Goal: Transaction & Acquisition: Subscribe to service/newsletter

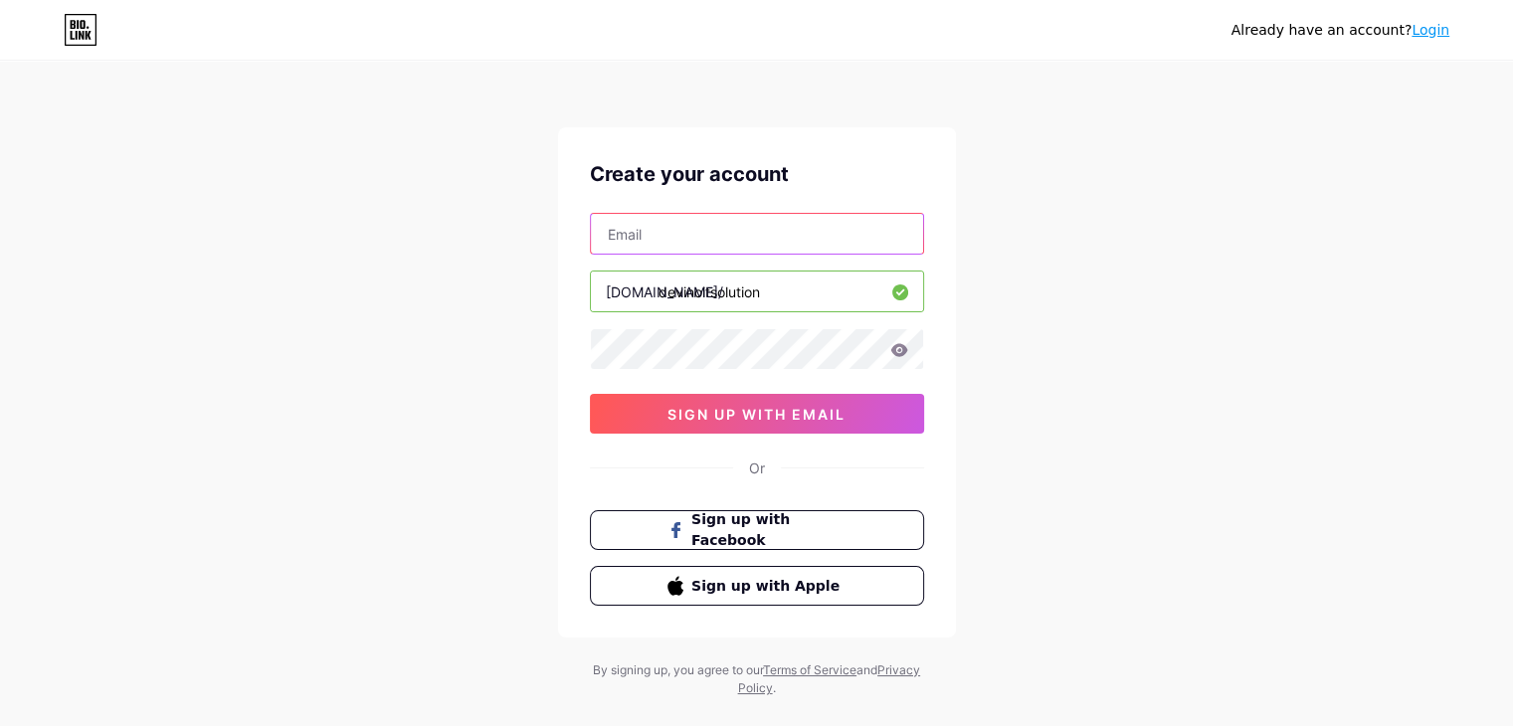
click at [746, 226] on input "text" at bounding box center [757, 234] width 332 height 40
type input "[EMAIL_ADDRESS][DOMAIN_NAME]"
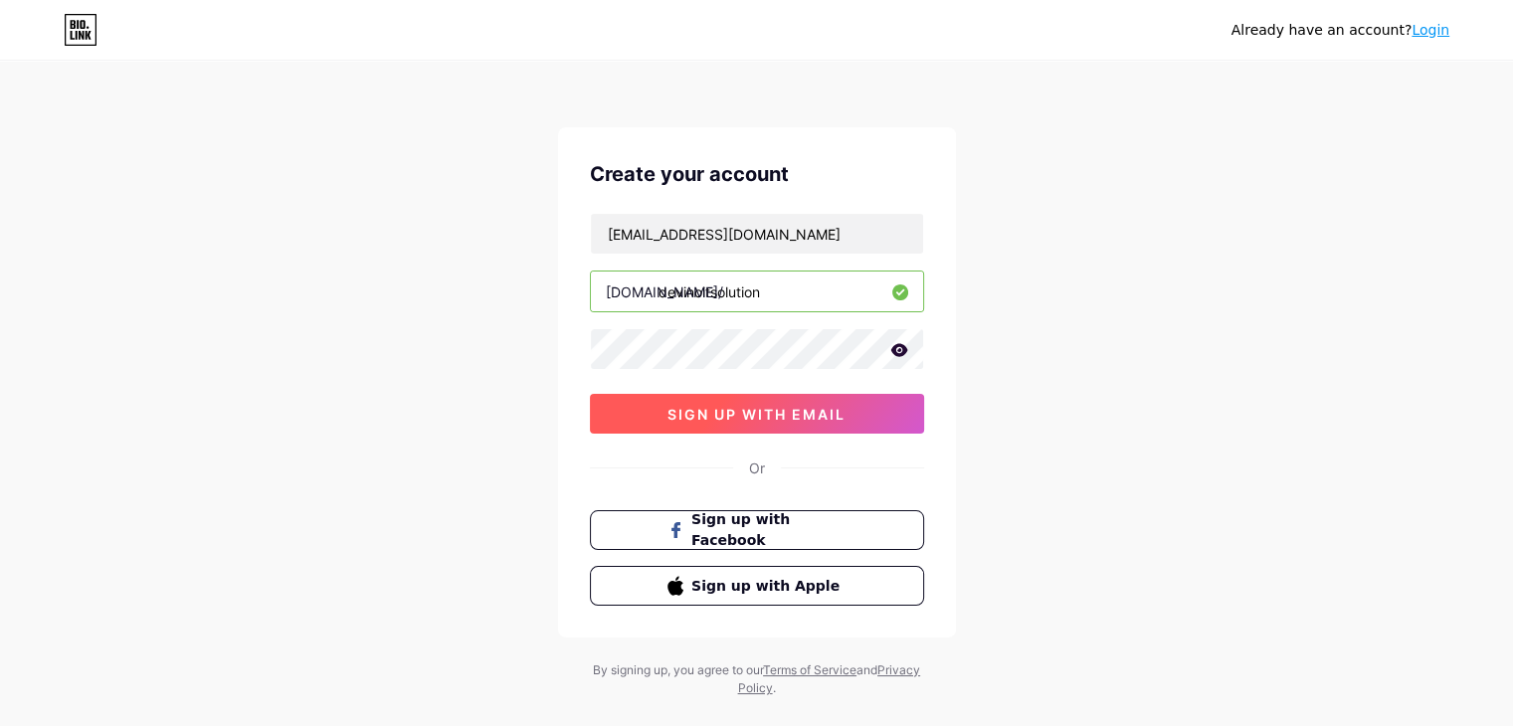
click at [763, 406] on span "sign up with email" at bounding box center [756, 414] width 178 height 17
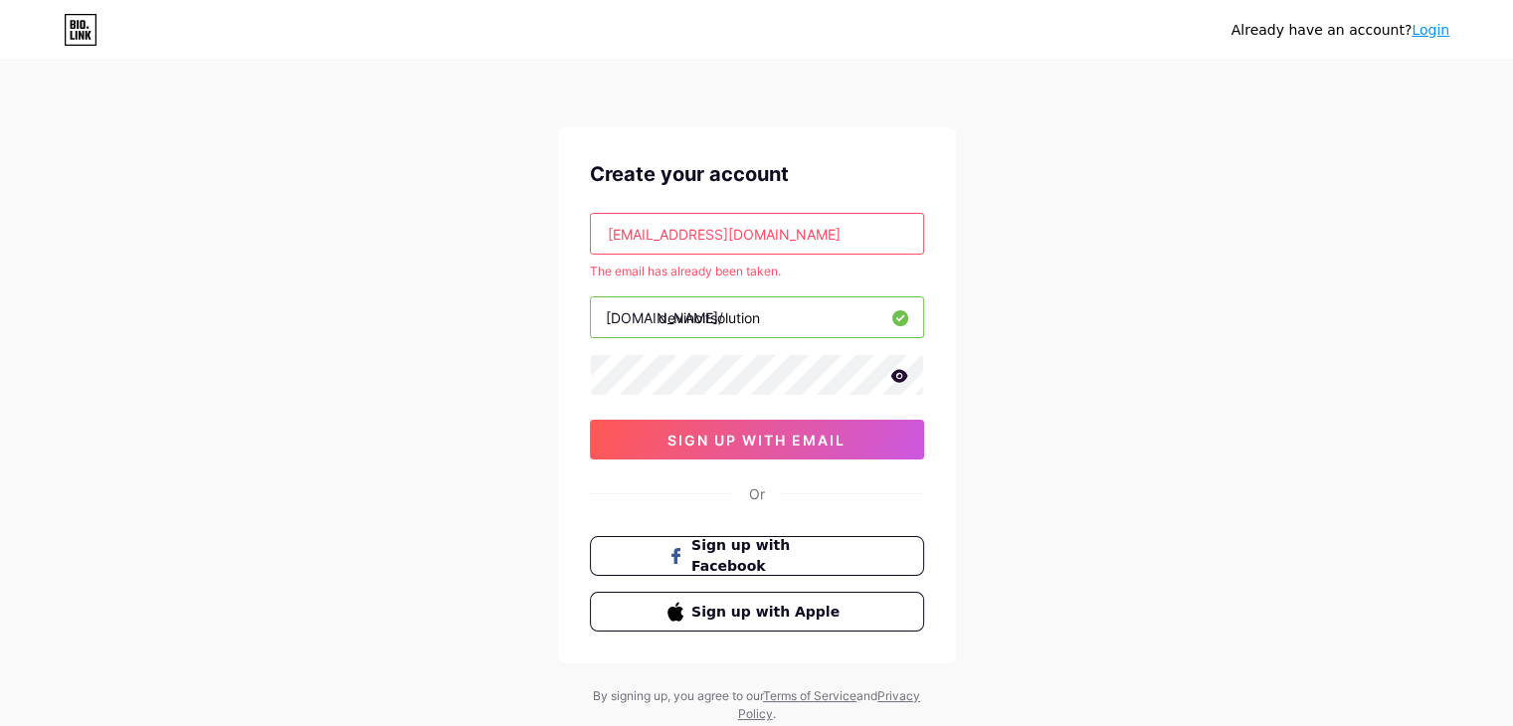
click at [1442, 33] on link "Login" at bounding box center [1431, 30] width 38 height 16
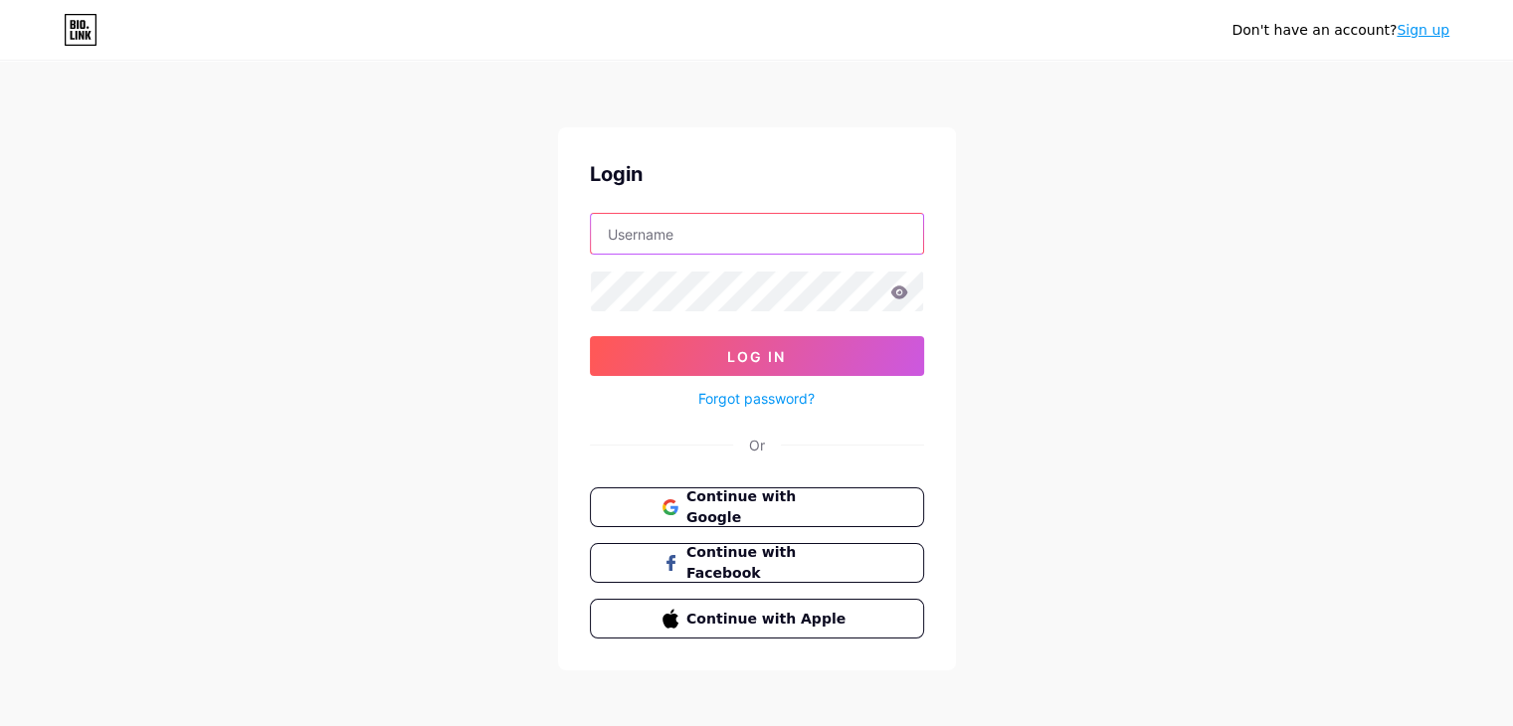
type input "[EMAIL_ADDRESS][DOMAIN_NAME]"
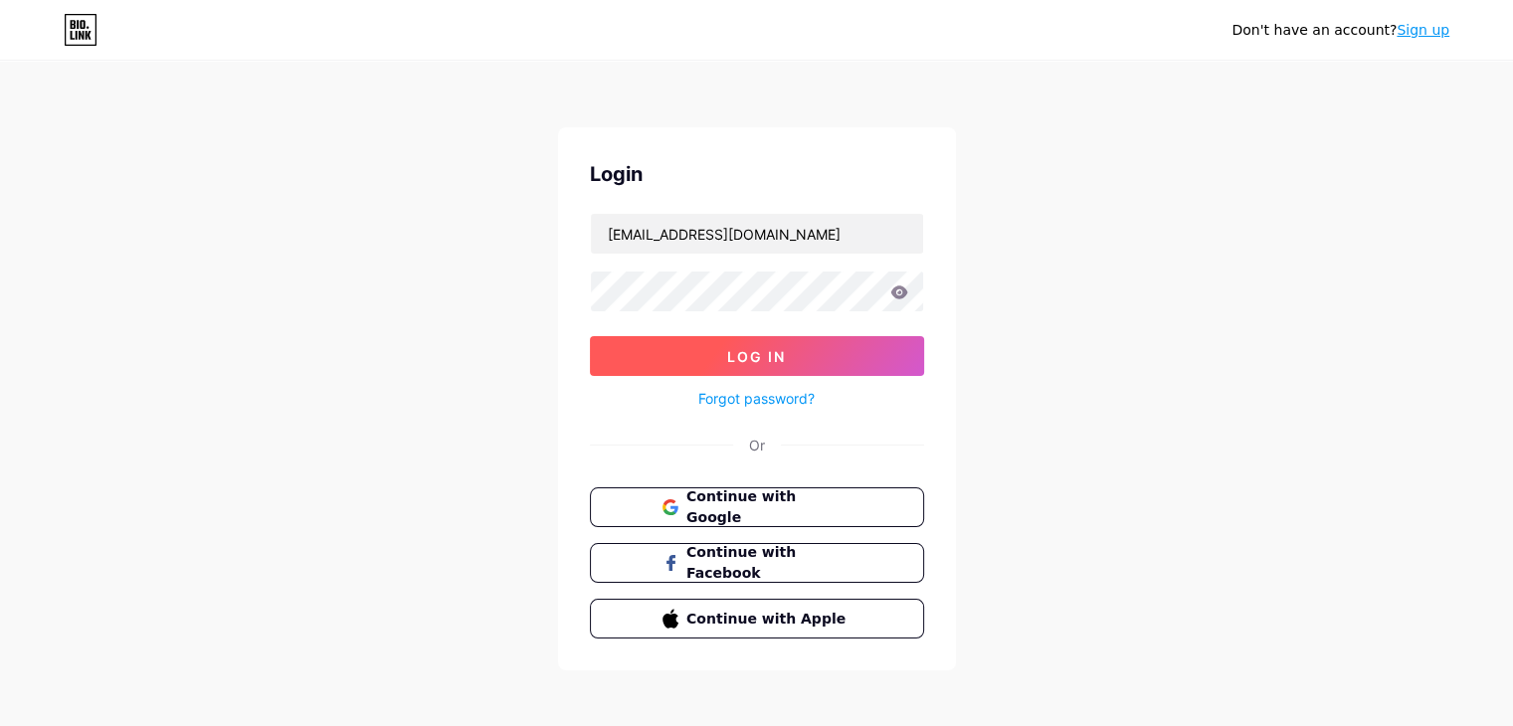
click at [855, 357] on button "Log In" at bounding box center [757, 356] width 334 height 40
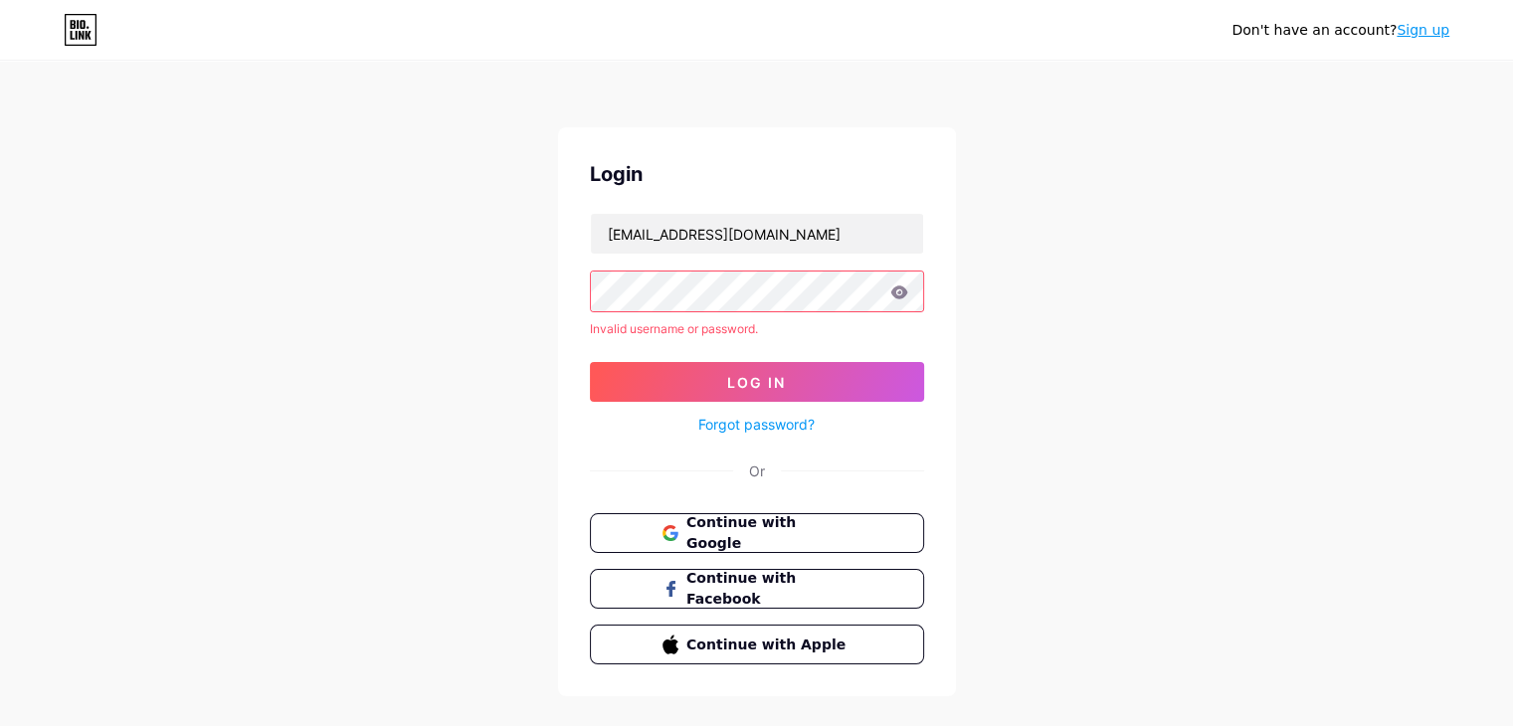
click at [901, 297] on icon at bounding box center [898, 291] width 17 height 13
click at [749, 432] on link "Forgot password?" at bounding box center [756, 424] width 116 height 21
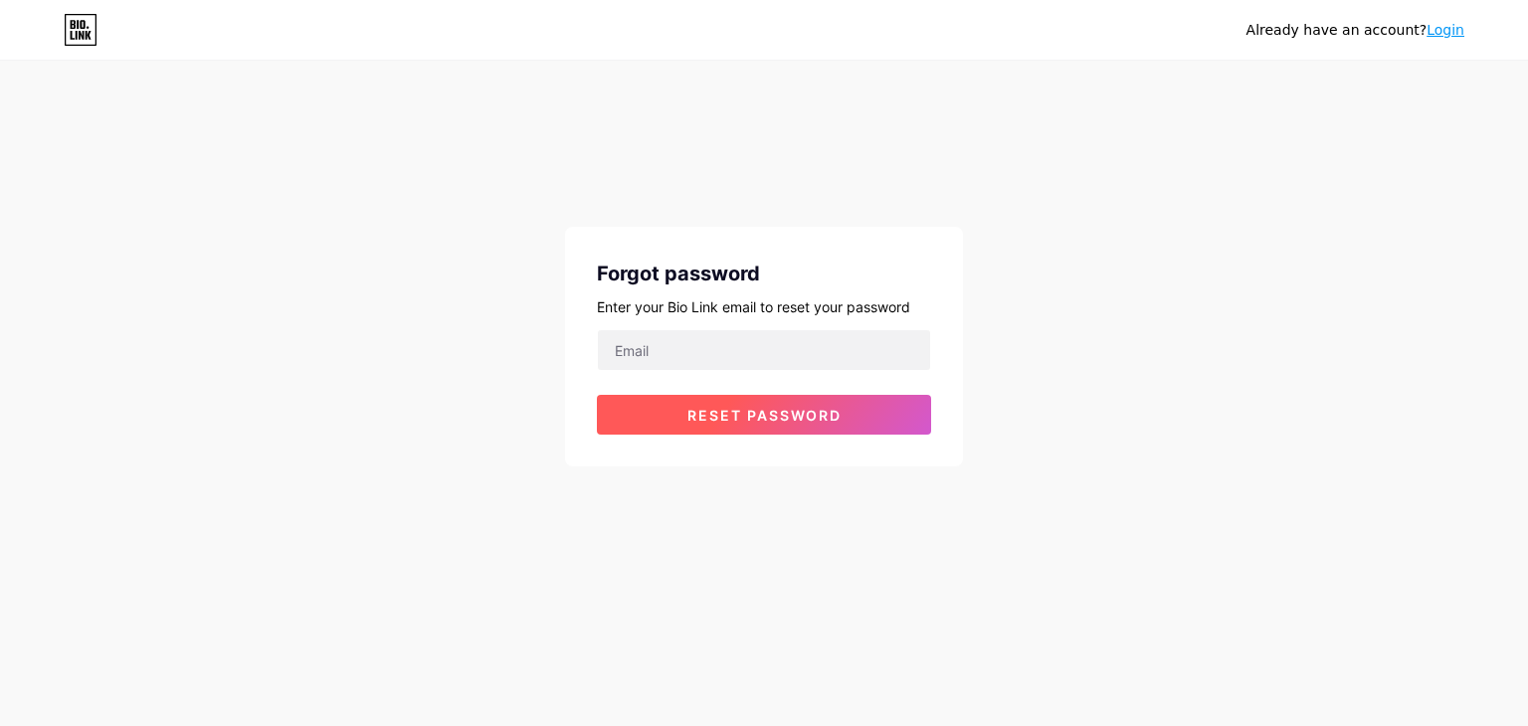
click at [739, 407] on span "Reset password" at bounding box center [764, 415] width 154 height 17
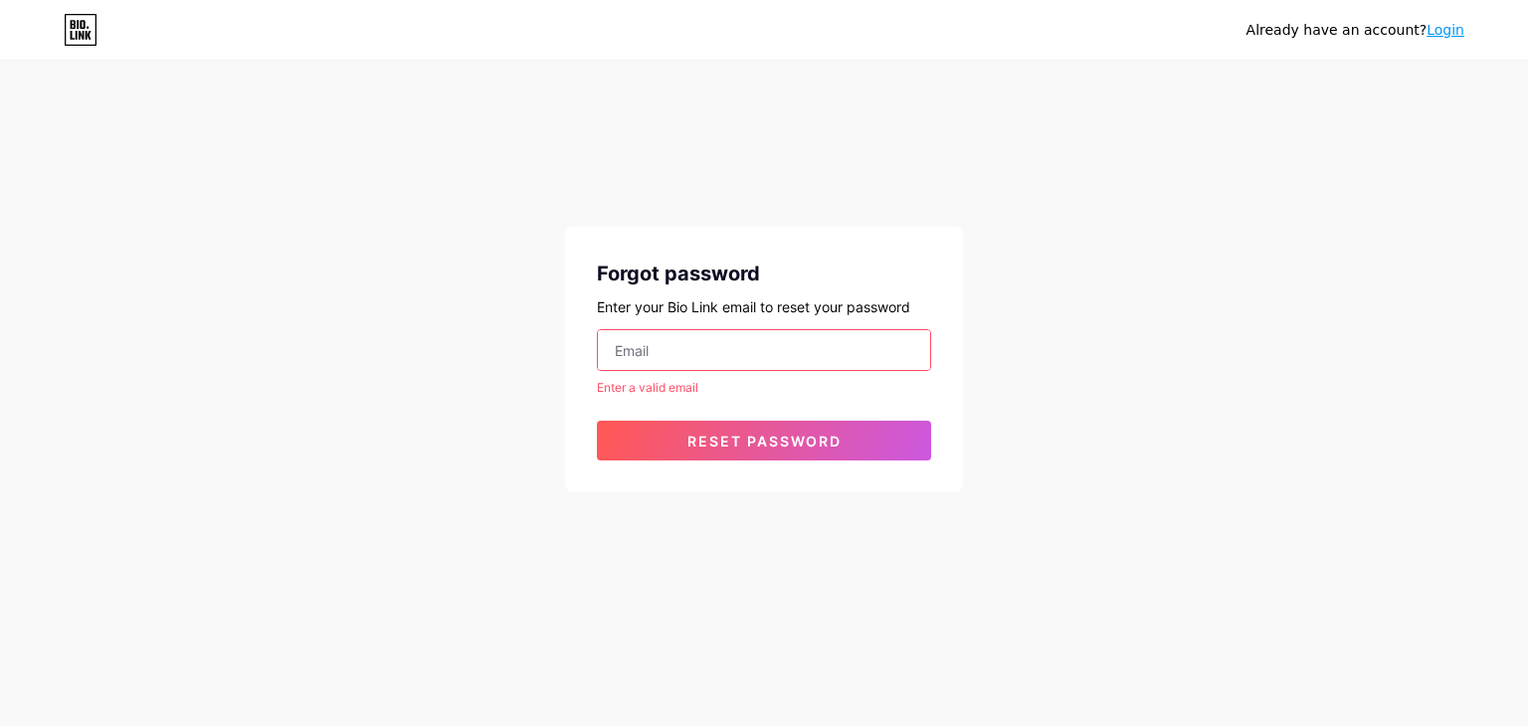
click at [727, 355] on input "email" at bounding box center [764, 350] width 332 height 40
type input "[EMAIL_ADDRESS][DOMAIN_NAME]"
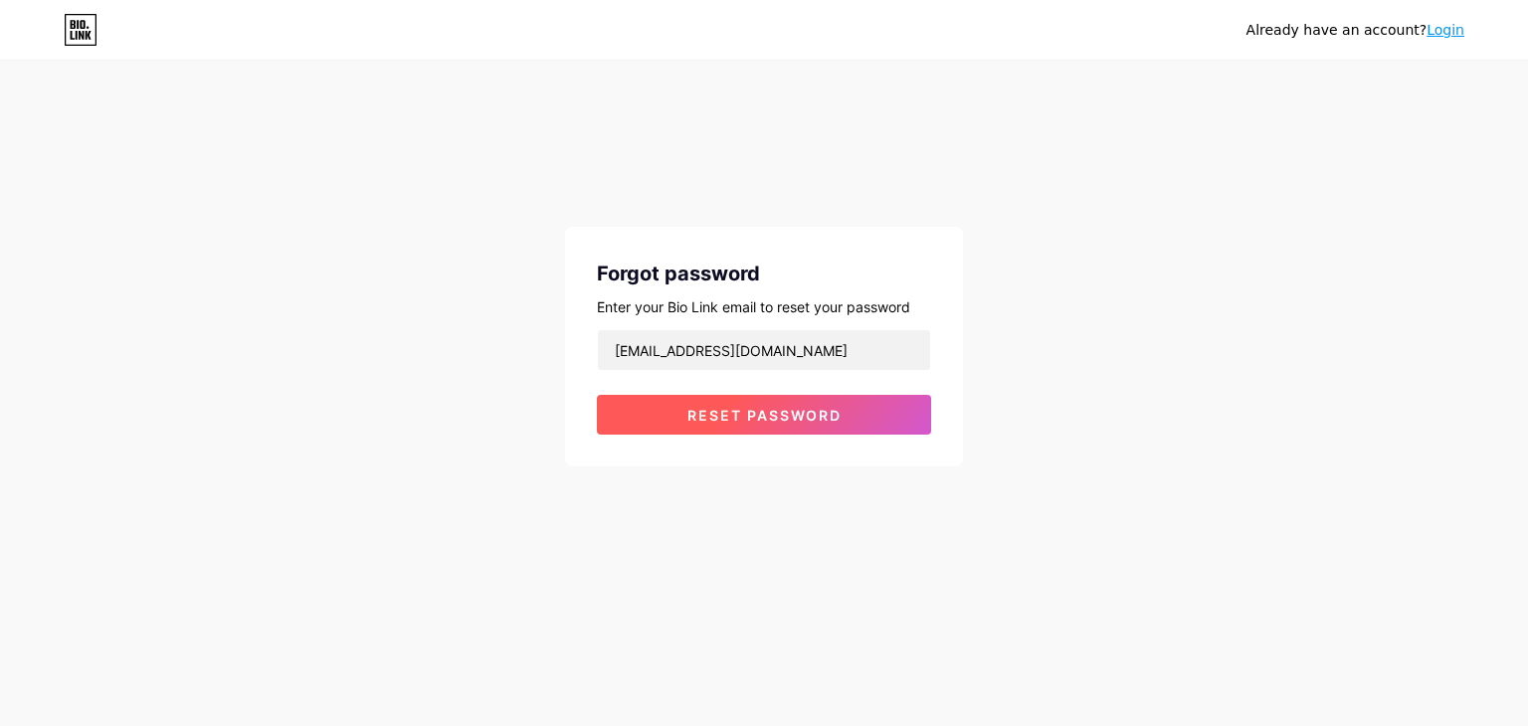
click at [746, 410] on span "Reset password" at bounding box center [764, 415] width 154 height 17
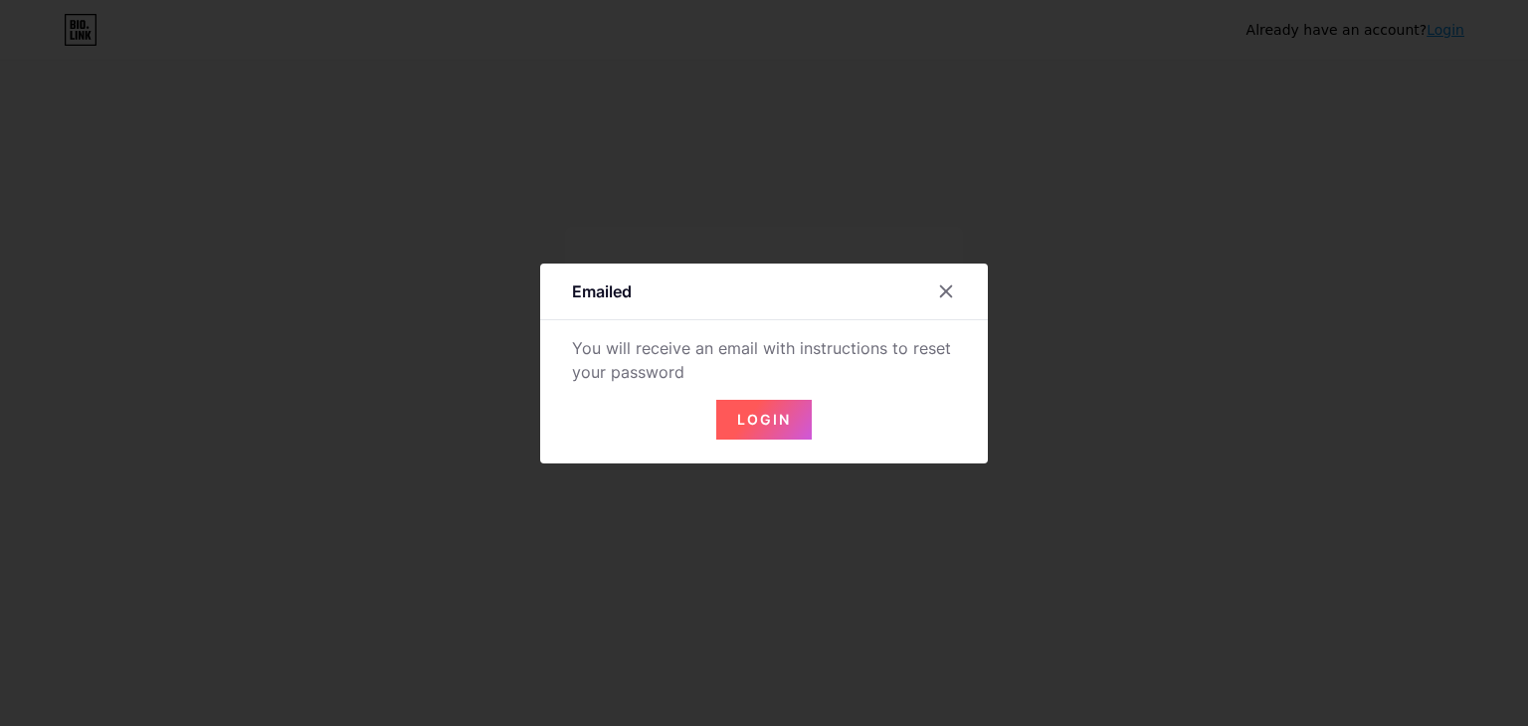
click at [742, 407] on button "Login" at bounding box center [763, 420] width 95 height 40
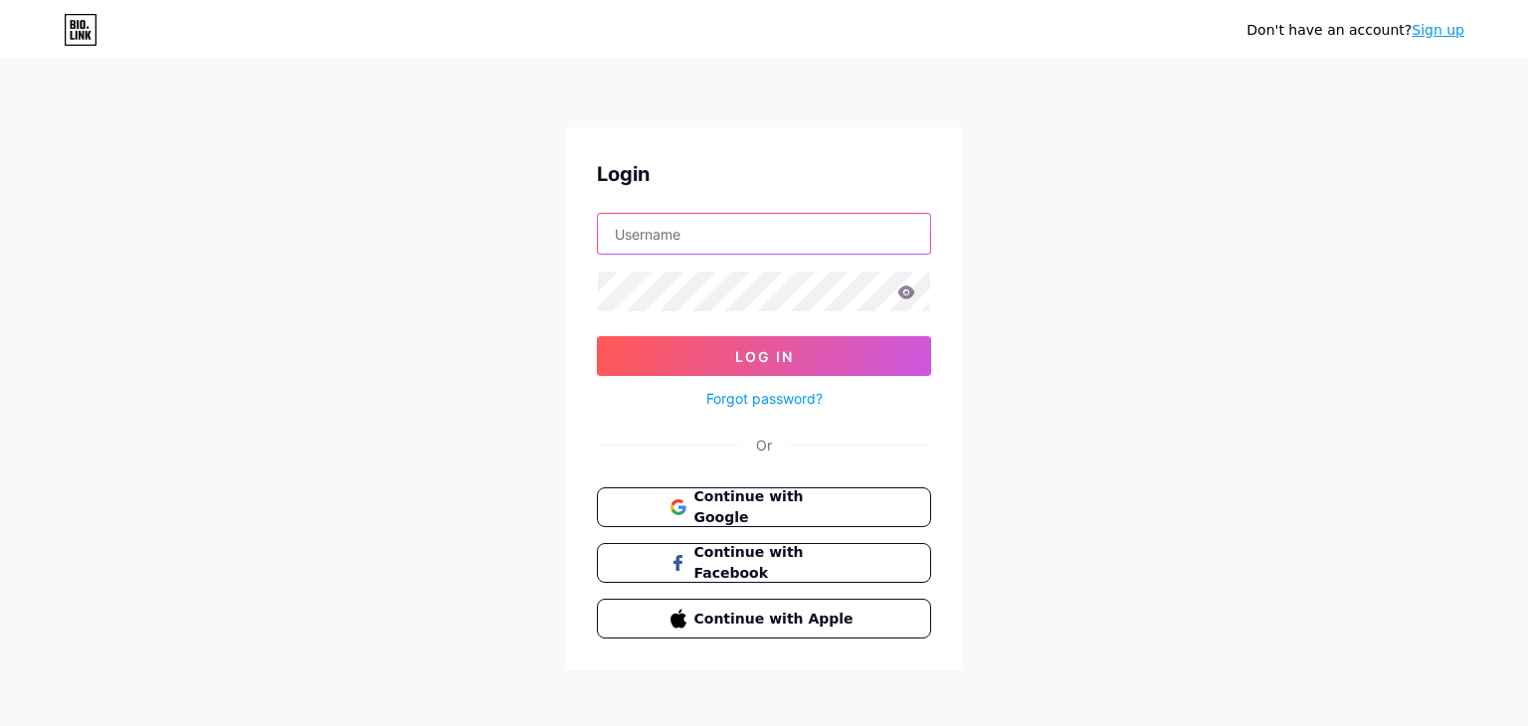
type input "[EMAIL_ADDRESS][DOMAIN_NAME]"
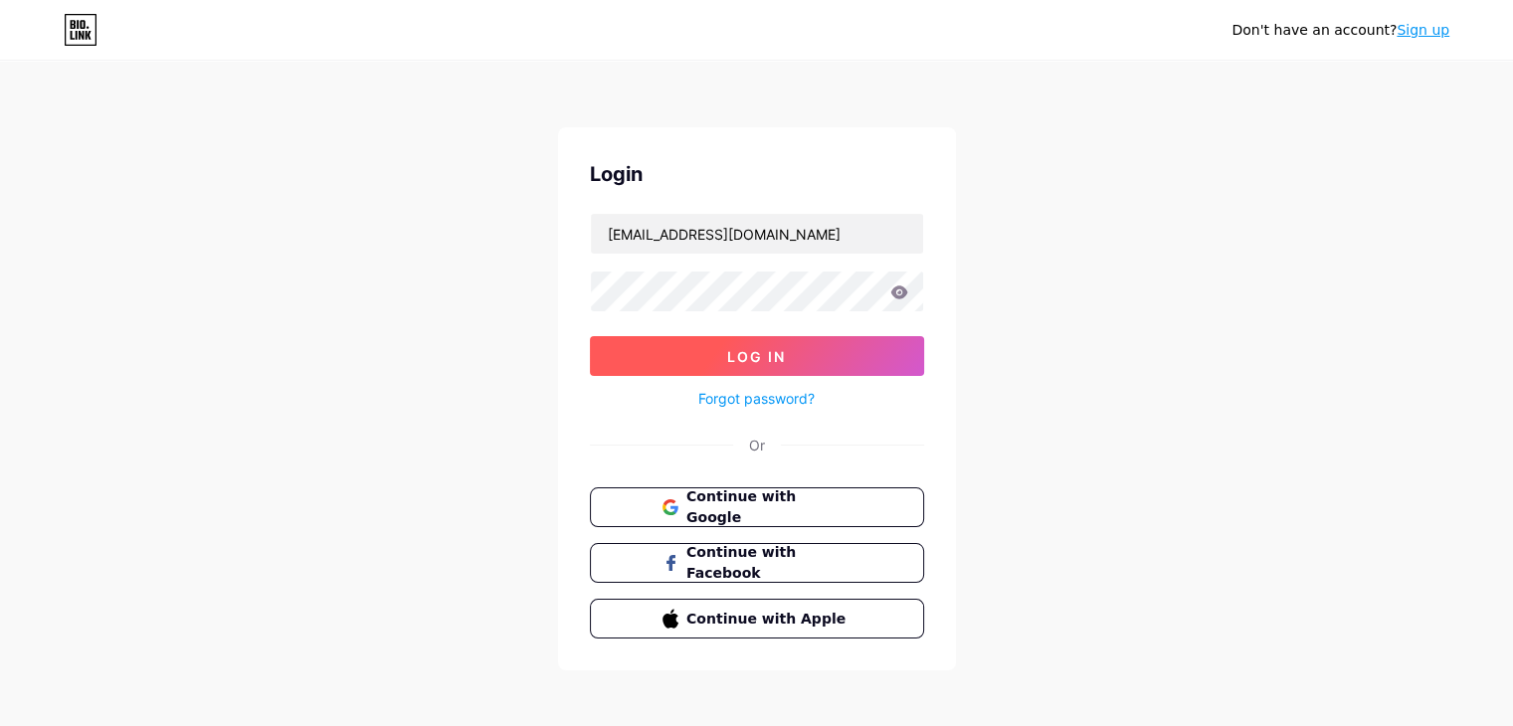
click at [617, 349] on button "Log In" at bounding box center [757, 356] width 334 height 40
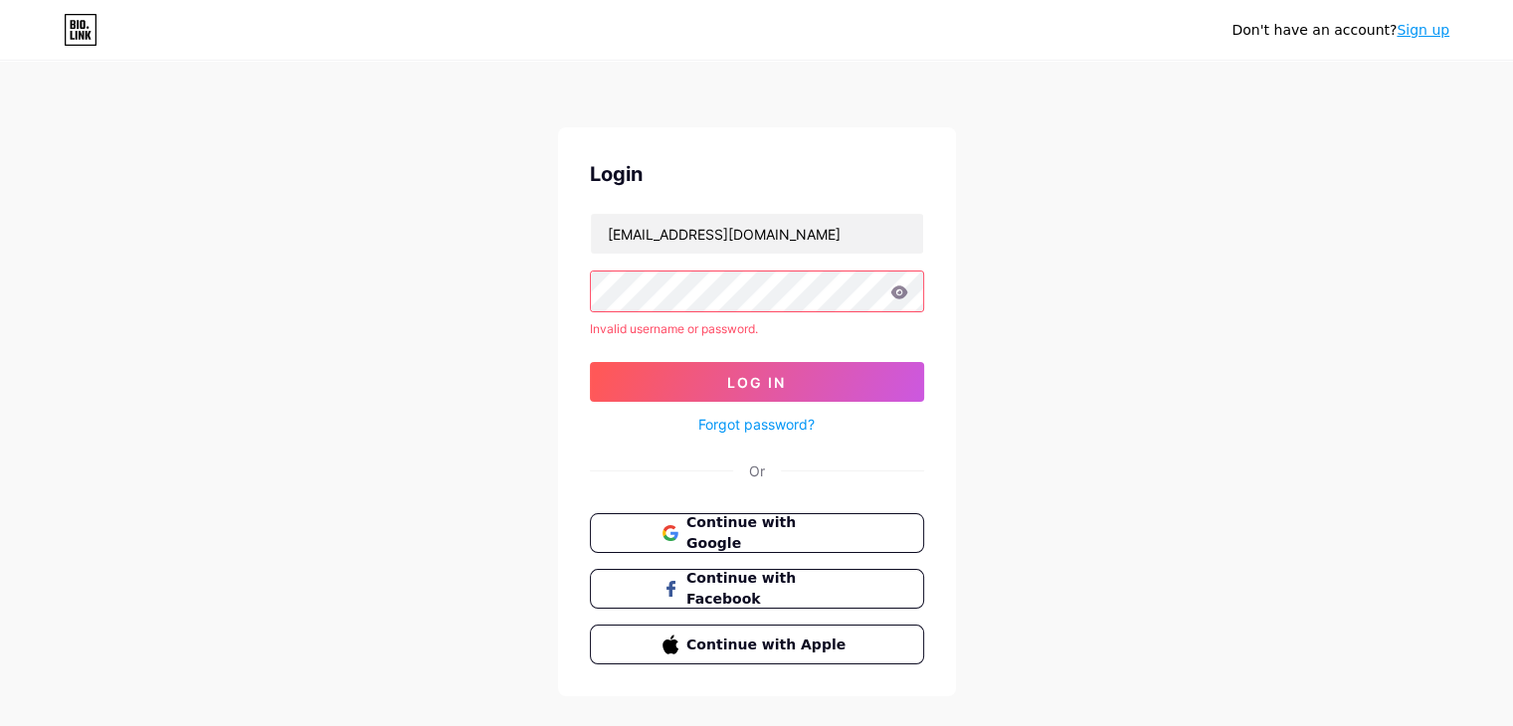
click at [754, 427] on link "Forgot password?" at bounding box center [756, 424] width 116 height 21
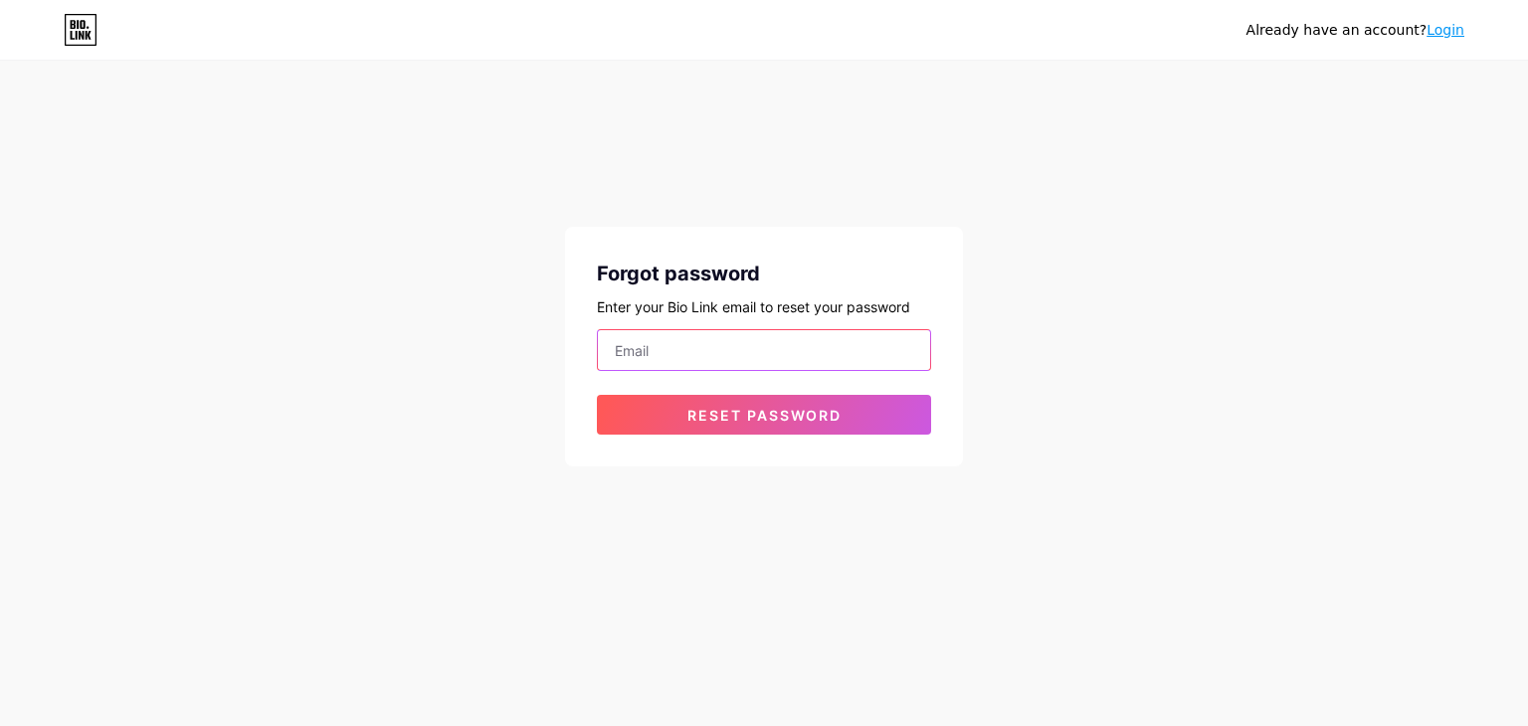
click at [692, 339] on input "email" at bounding box center [764, 350] width 332 height 40
type input "[EMAIL_ADDRESS][DOMAIN_NAME]"
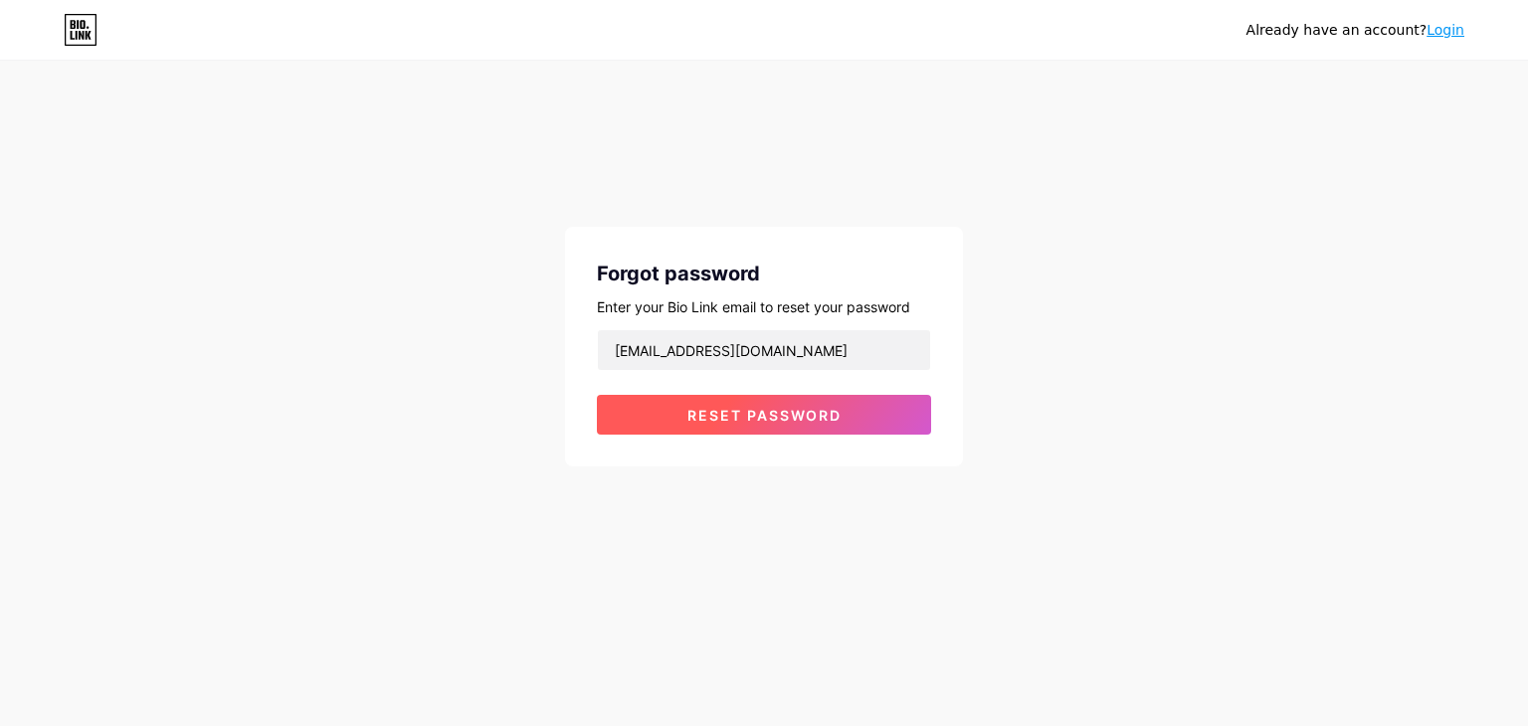
click at [721, 419] on span "Reset password" at bounding box center [764, 415] width 154 height 17
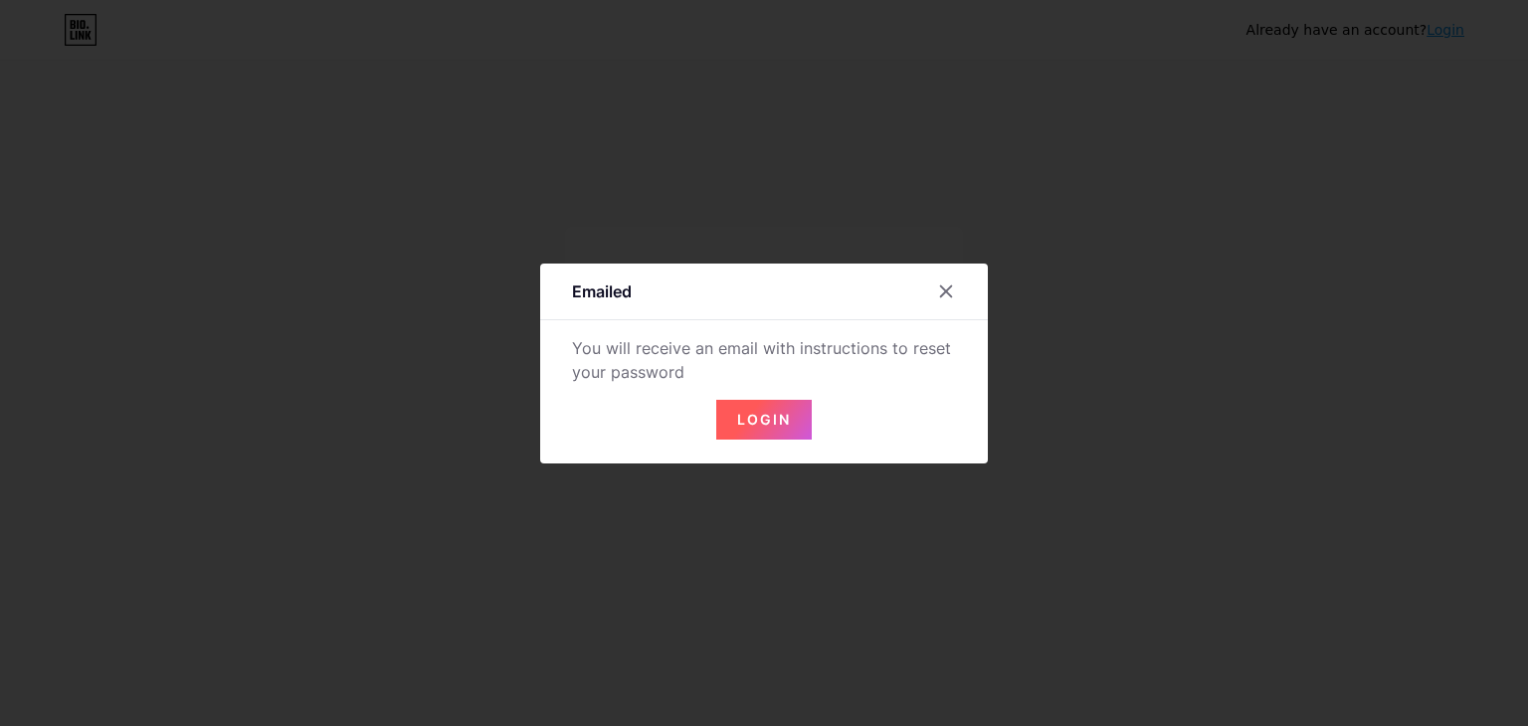
click at [721, 419] on button "Login" at bounding box center [763, 420] width 95 height 40
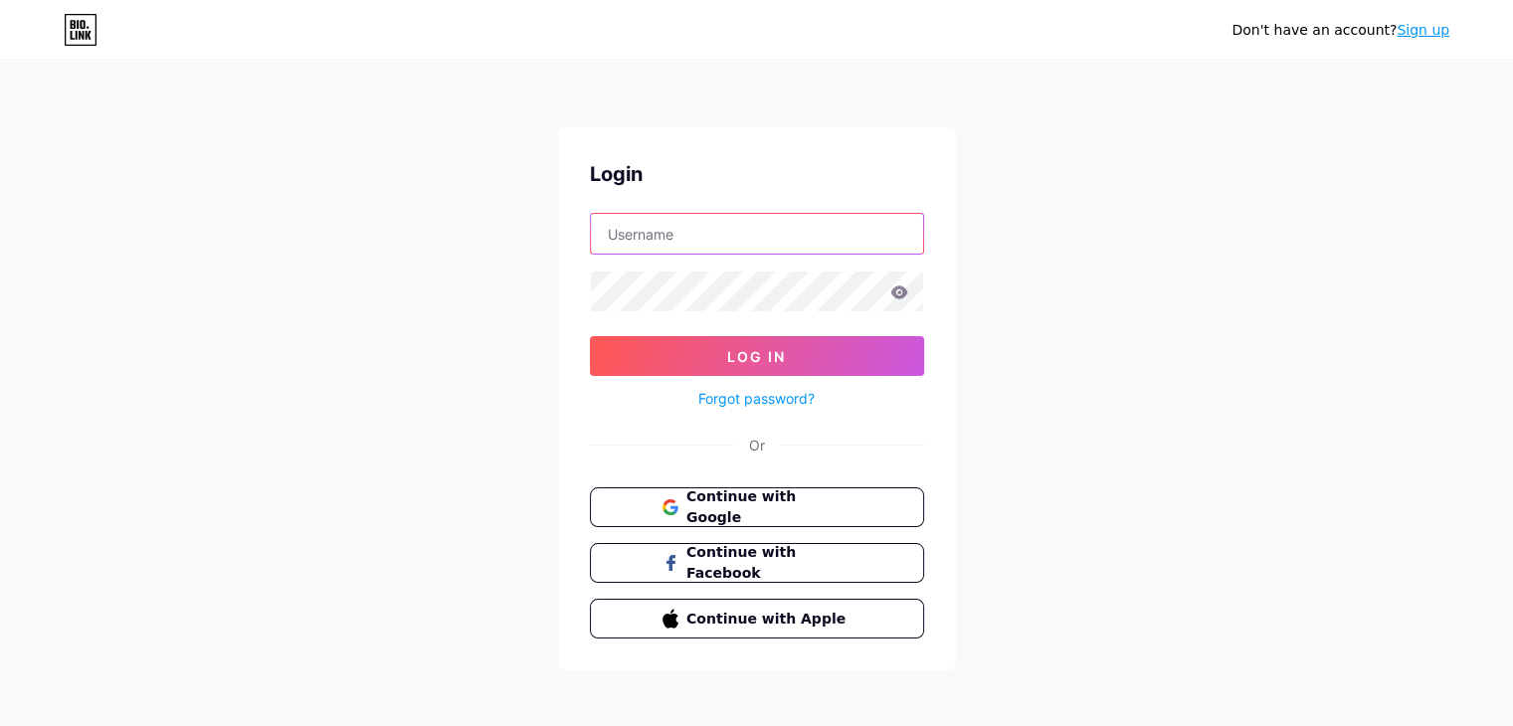
type input "[EMAIL_ADDRESS][DOMAIN_NAME]"
click at [725, 509] on span "Continue with Google" at bounding box center [768, 507] width 166 height 43
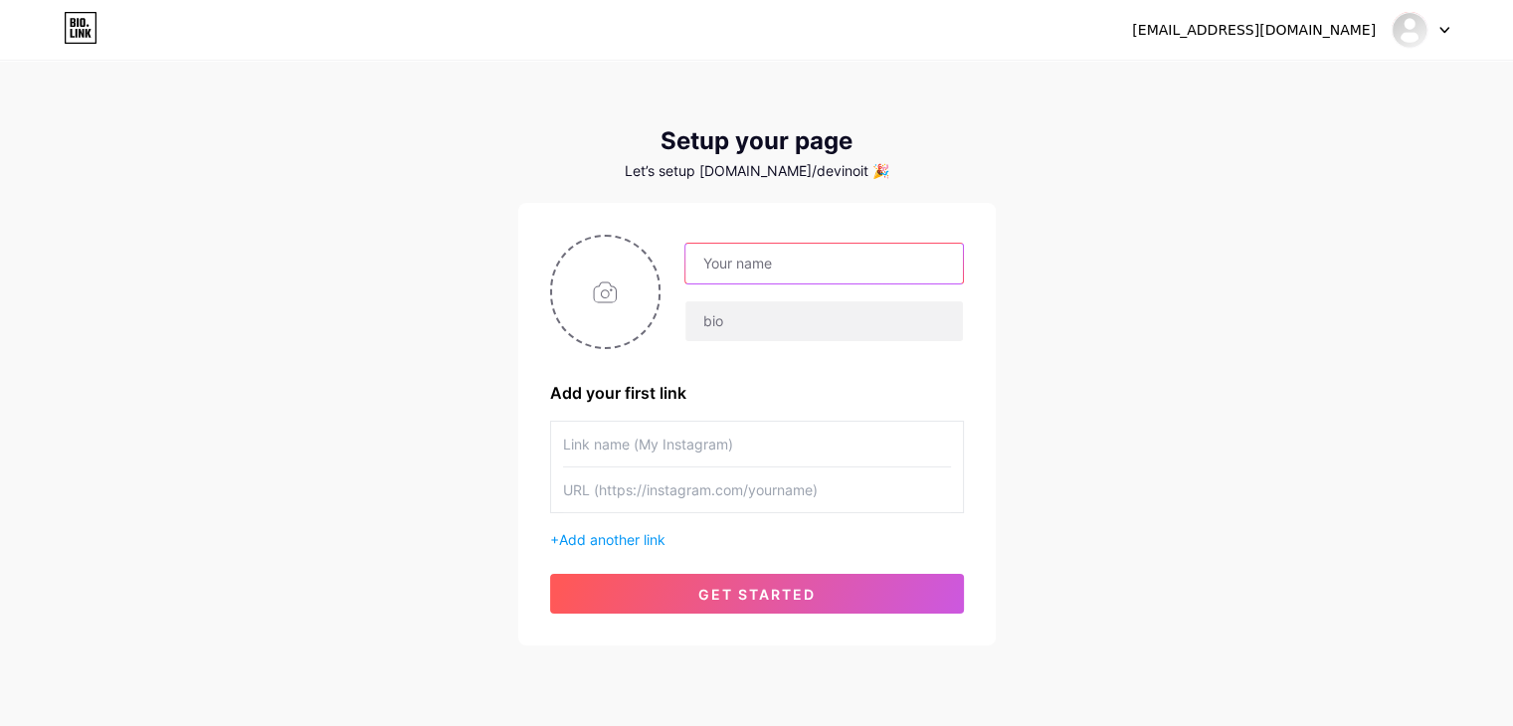
click at [733, 280] on input "text" at bounding box center [823, 264] width 277 height 40
type input "[EMAIL_ADDRESS][DOMAIN_NAME]"
click at [779, 295] on div "[EMAIL_ADDRESS][DOMAIN_NAME]" at bounding box center [812, 292] width 302 height 99
click at [811, 268] on input "[EMAIL_ADDRESS][DOMAIN_NAME]" at bounding box center [823, 264] width 277 height 40
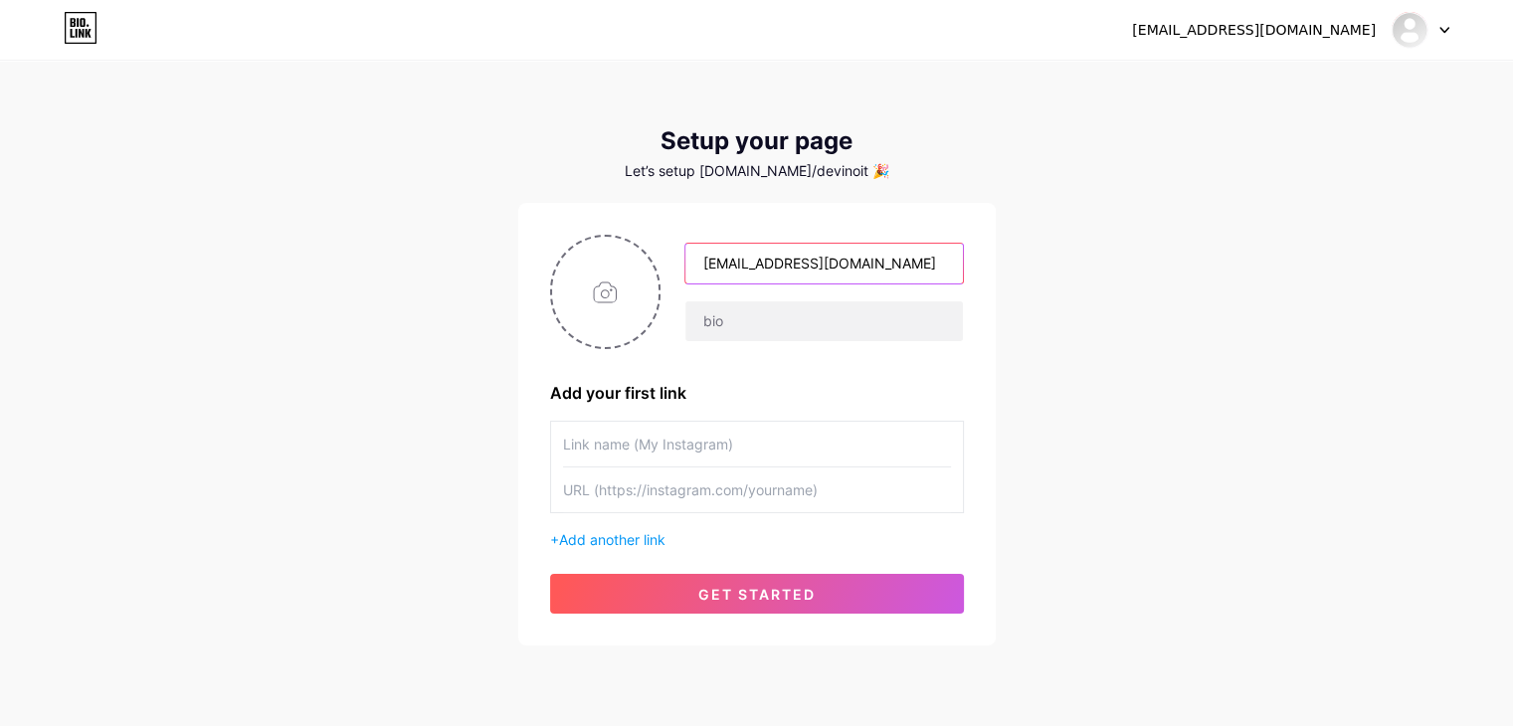
click at [811, 268] on input "[EMAIL_ADDRESS][DOMAIN_NAME]" at bounding box center [823, 264] width 277 height 40
click at [844, 259] on input "text" at bounding box center [823, 264] width 277 height 40
drag, startPoint x: 893, startPoint y: 260, endPoint x: 806, endPoint y: 280, distance: 89.8
click at [806, 280] on input "[EMAIL_ADDRESS][DOMAIN_NAME]" at bounding box center [823, 264] width 277 height 40
type input "devinoitsolution"
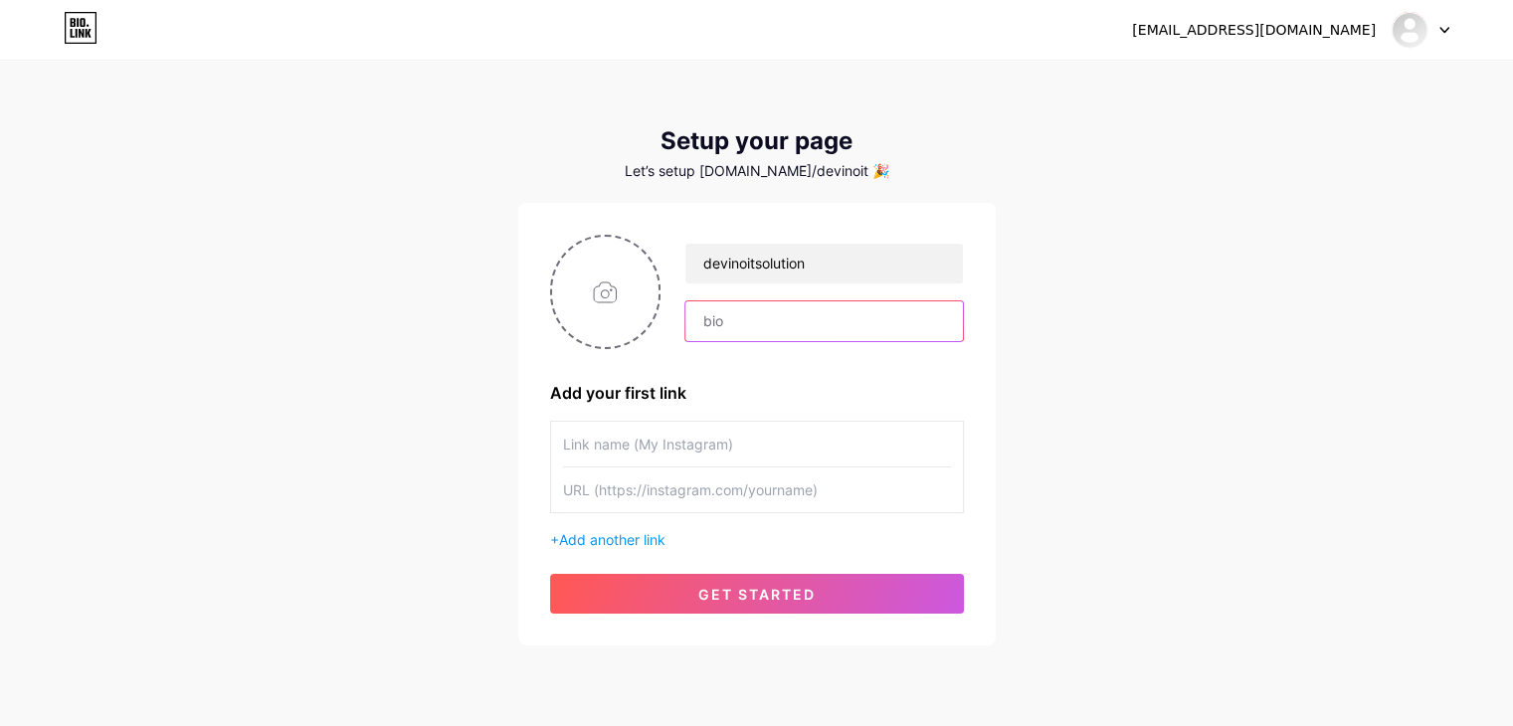
click at [711, 324] on input "text" at bounding box center [823, 321] width 277 height 40
click at [849, 326] on input "text" at bounding box center [823, 321] width 277 height 40
type input "d"
type input "w"
click at [729, 329] on input "text" at bounding box center [823, 321] width 277 height 40
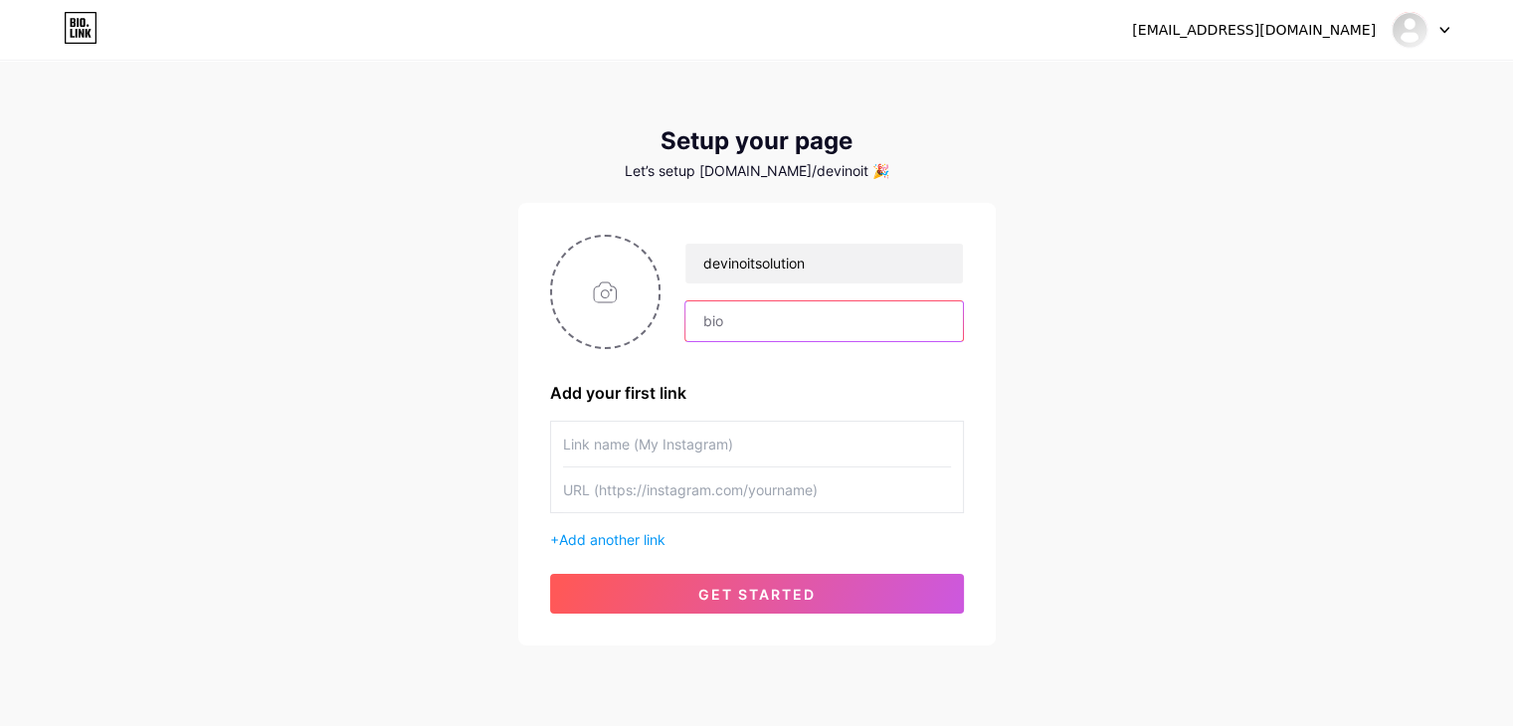
paste input "The digital marketing company ready to elevate your business! Whether you’re lo…"
type input "The digital marketing company ready to elevate your business! Whether you’re lo…"
click at [639, 447] on input "text" at bounding box center [757, 444] width 388 height 45
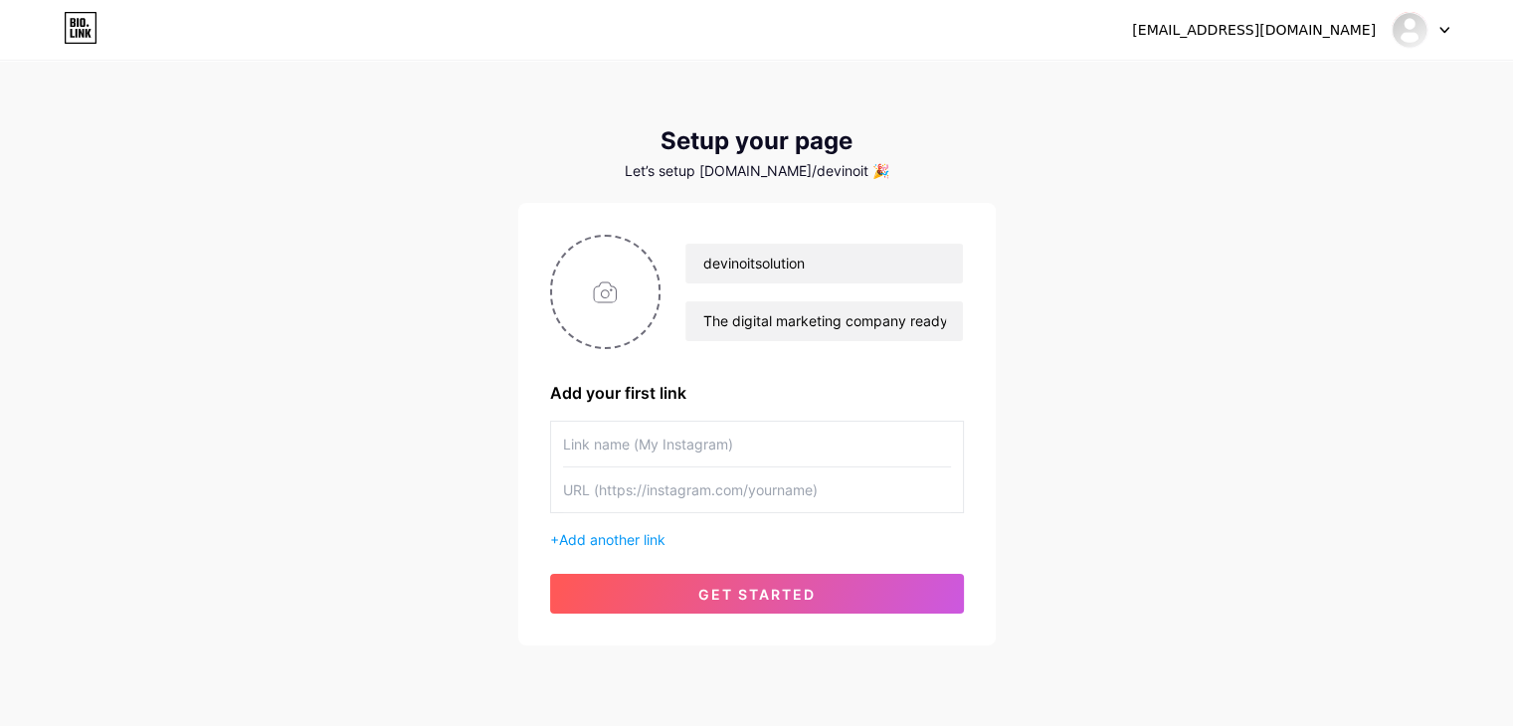
click at [405, 471] on div "[EMAIL_ADDRESS][DOMAIN_NAME] Dashboard Logout Setup your page Let’s setup [DOMA…" at bounding box center [756, 354] width 1513 height 709
click at [705, 448] on input "text" at bounding box center [757, 444] width 388 height 45
click at [670, 490] on input "text" at bounding box center [757, 490] width 388 height 45
click at [664, 451] on input "text" at bounding box center [757, 444] width 388 height 45
click at [633, 446] on input "text" at bounding box center [757, 444] width 388 height 45
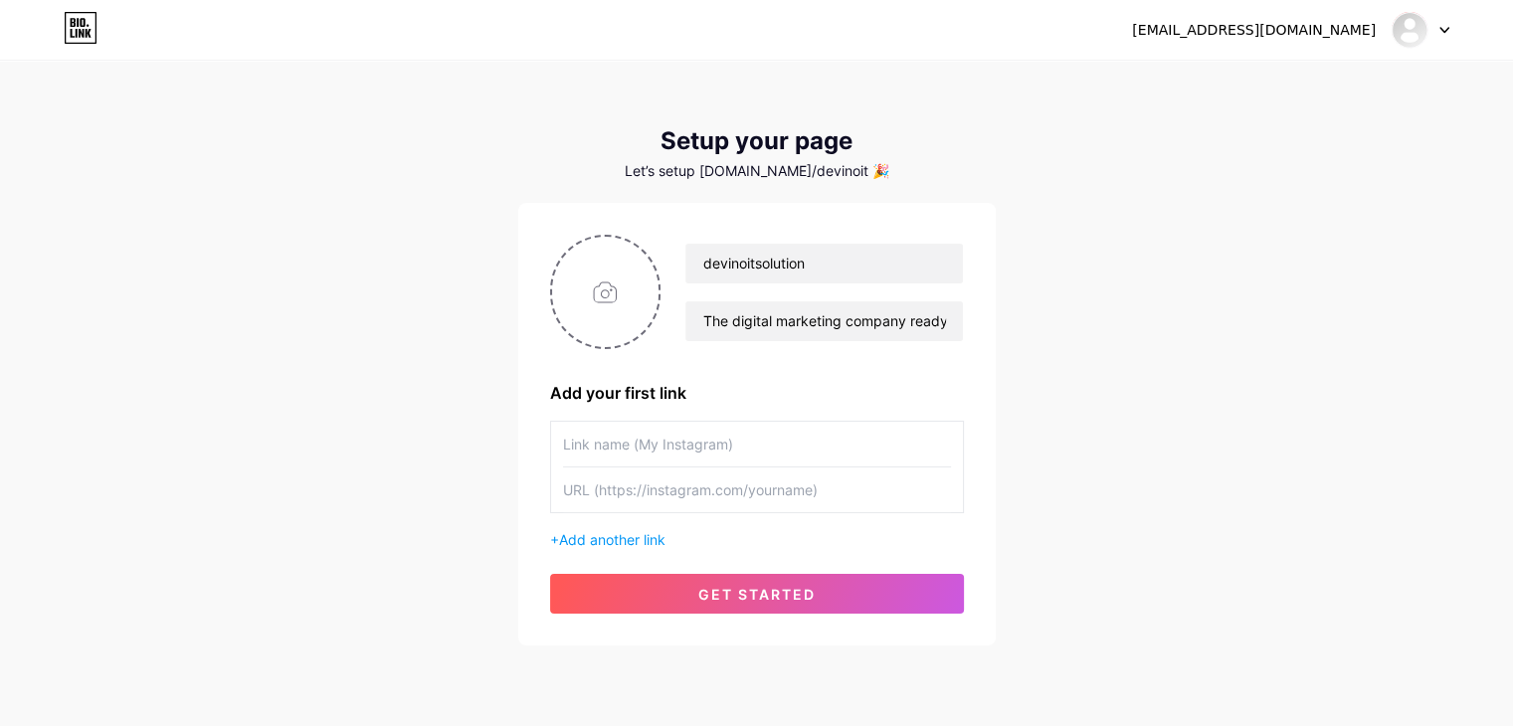
click at [718, 468] on input "text" at bounding box center [757, 490] width 388 height 45
click at [728, 436] on input "text" at bounding box center [757, 444] width 388 height 45
click at [633, 541] on span "Add another link" at bounding box center [612, 539] width 106 height 17
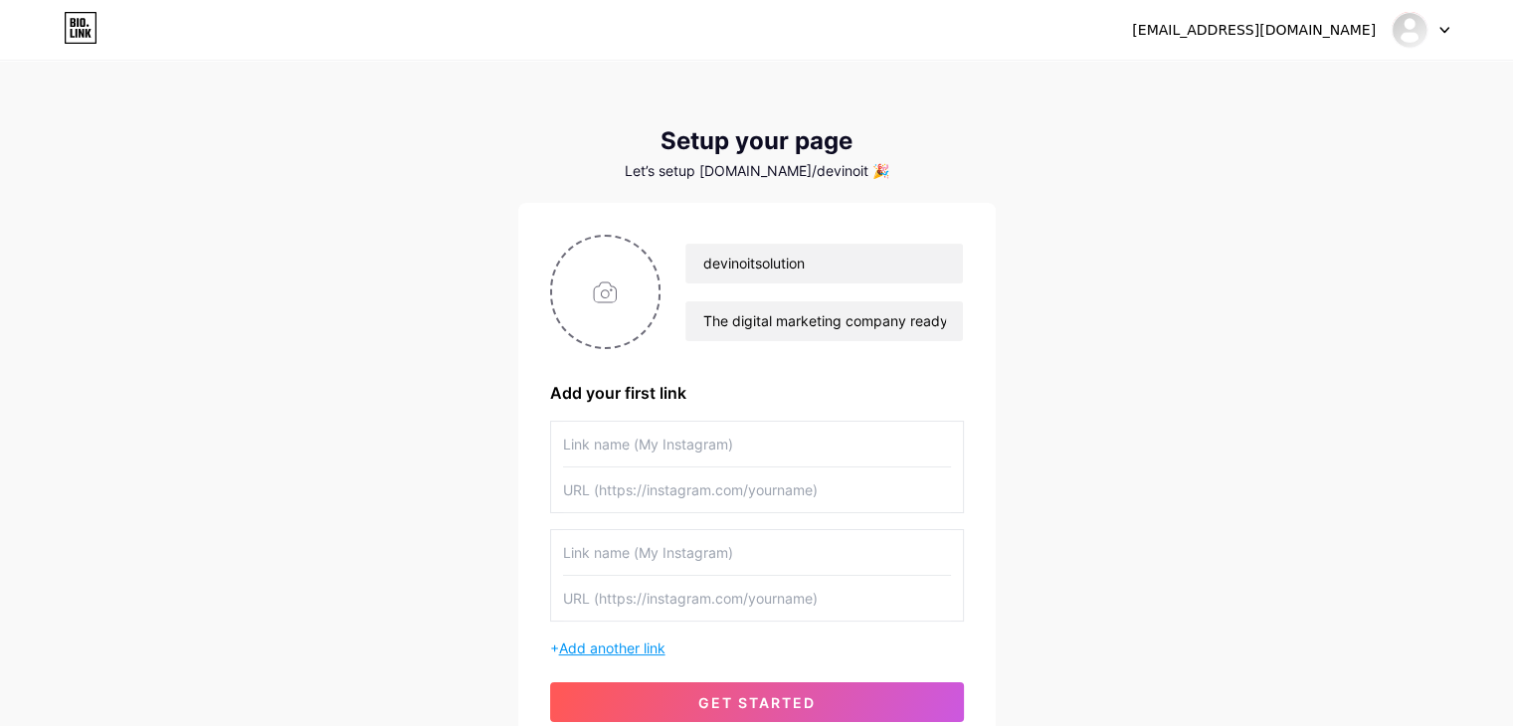
scroll to position [170, 0]
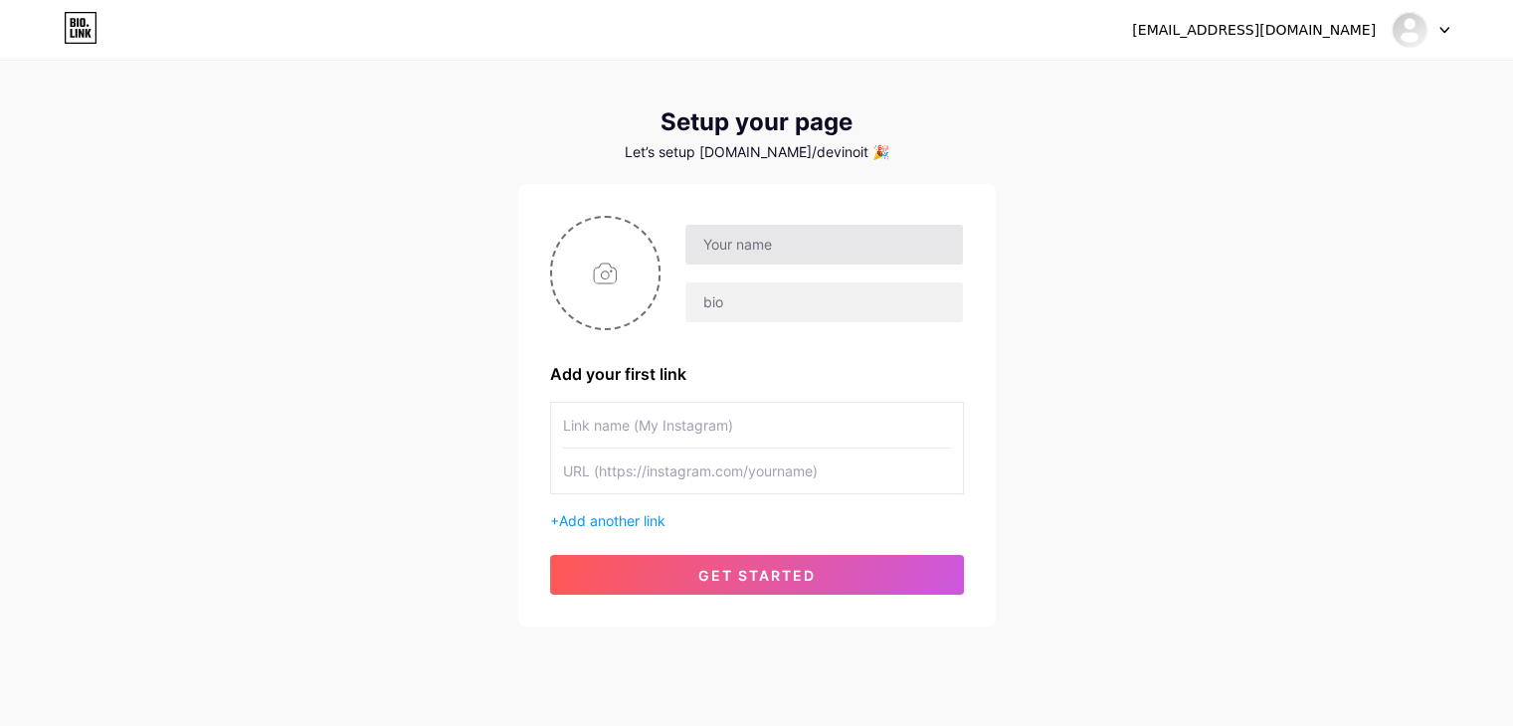
scroll to position [63, 0]
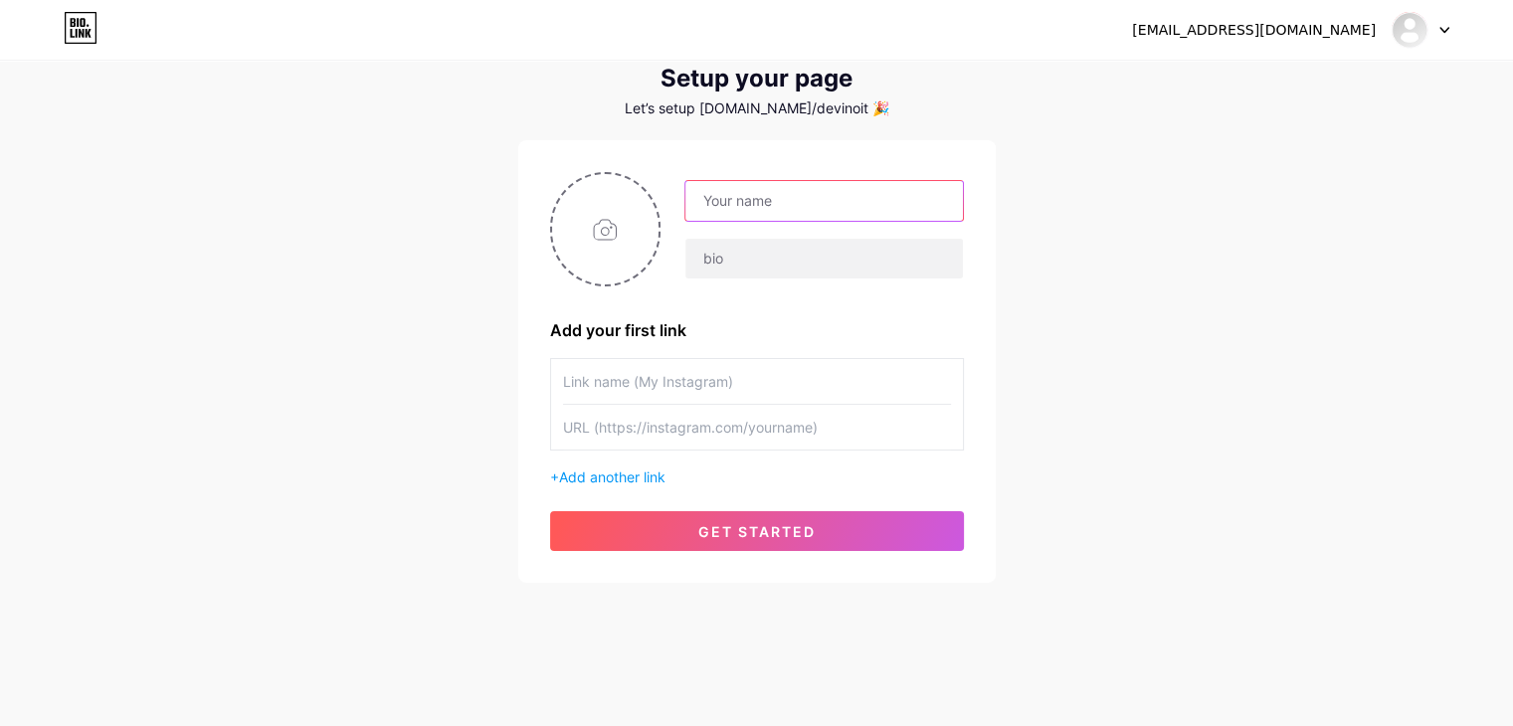
click at [780, 206] on input "text" at bounding box center [823, 201] width 277 height 40
type input "[EMAIL_ADDRESS][DOMAIN_NAME]"
click at [911, 200] on input "[EMAIL_ADDRESS][DOMAIN_NAME]" at bounding box center [823, 201] width 277 height 40
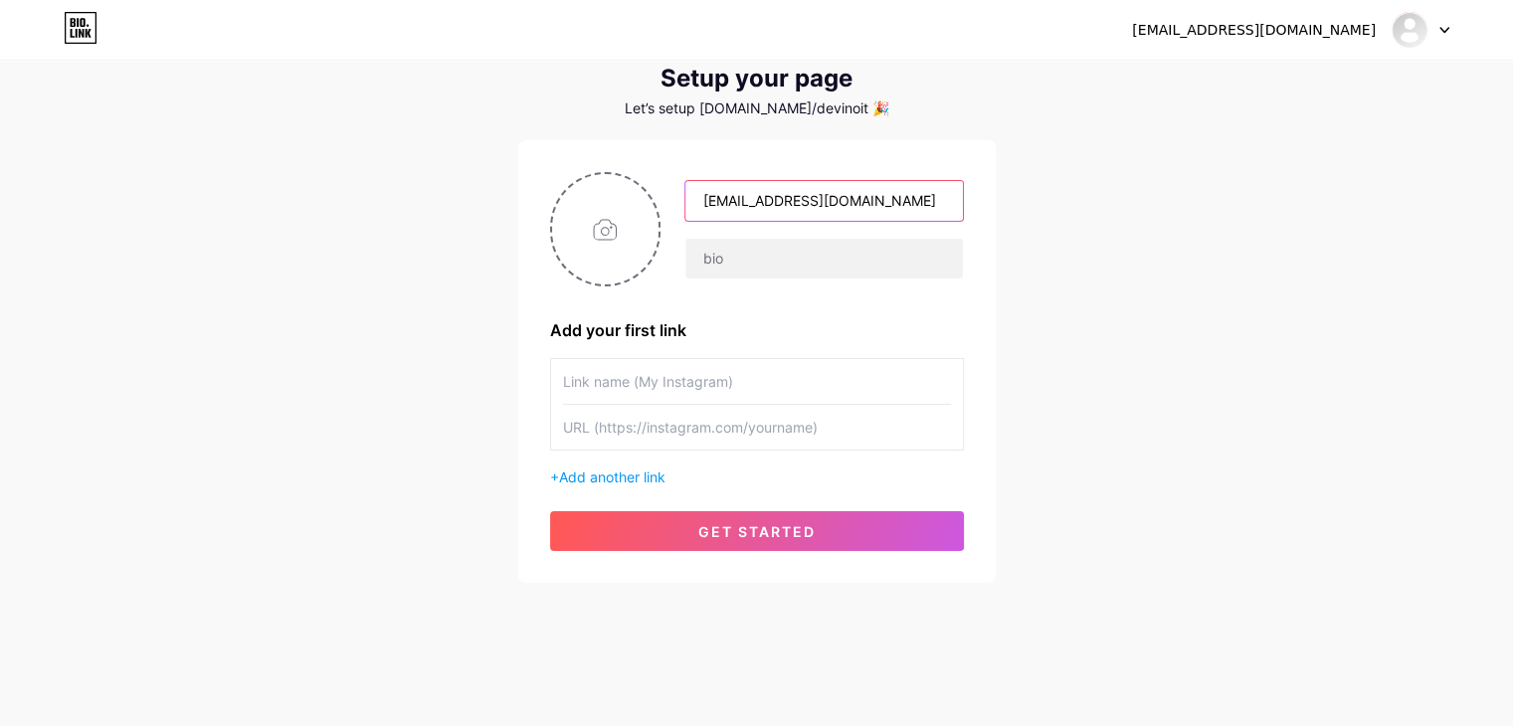
click at [911, 200] on input "[EMAIL_ADDRESS][DOMAIN_NAME]" at bounding box center [823, 201] width 277 height 40
click at [863, 208] on input "text" at bounding box center [823, 201] width 277 height 40
click at [928, 197] on input "[EMAIL_ADDRESS][DOMAIN_NAME]" at bounding box center [823, 201] width 277 height 40
click at [919, 204] on input "[EMAIL_ADDRESS][DOMAIN_NAME]" at bounding box center [823, 201] width 277 height 40
drag, startPoint x: 919, startPoint y: 204, endPoint x: 809, endPoint y: 204, distance: 110.4
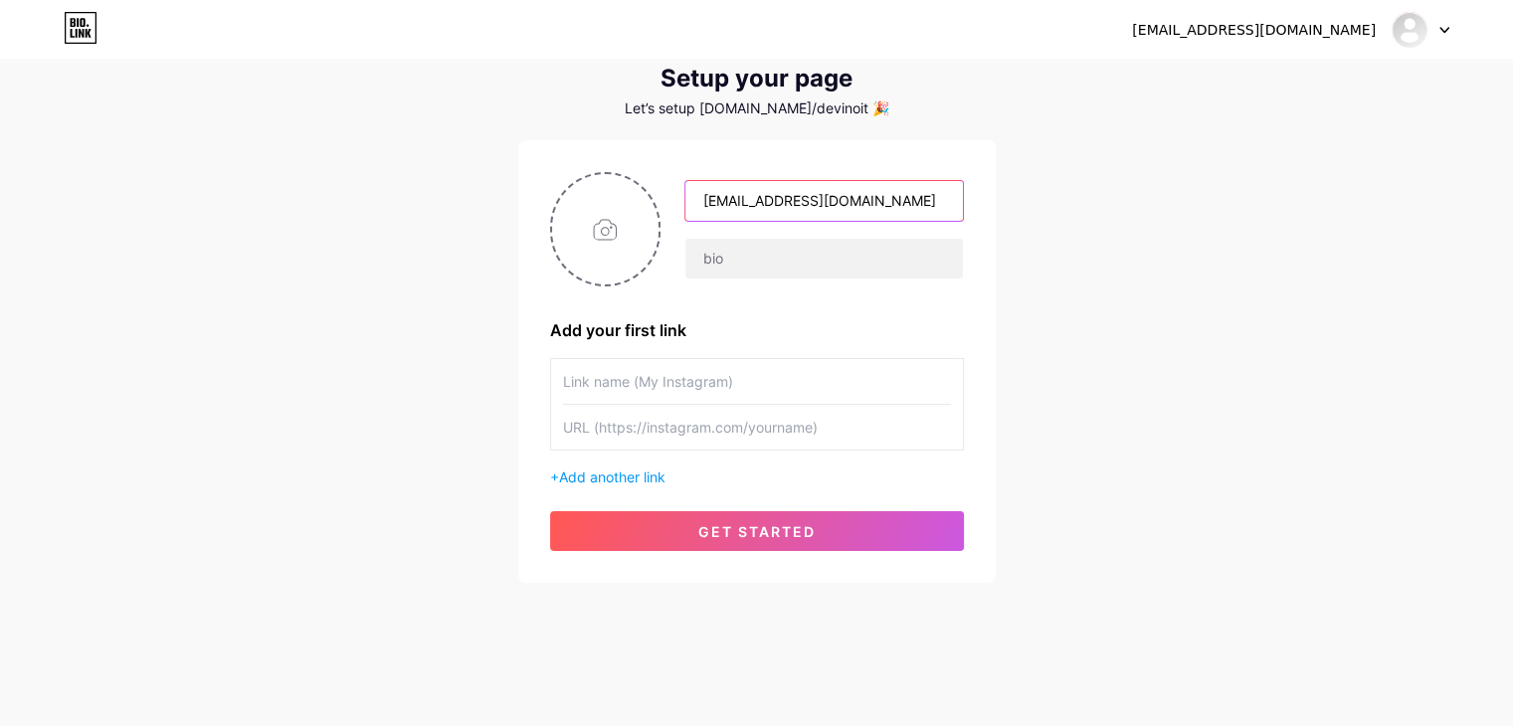
click at [809, 204] on input "[EMAIL_ADDRESS][DOMAIN_NAME]" at bounding box center [823, 201] width 277 height 40
type input "devinoitsolution"
click at [462, 232] on div "[EMAIL_ADDRESS][DOMAIN_NAME] Dashboard Logout Setup your page Let’s setup [DOMA…" at bounding box center [756, 291] width 1513 height 709
click at [733, 266] on input "text" at bounding box center [823, 259] width 277 height 40
type input "The digital marketing company ready to elevate your business! Whether you’re lo…"
